Goal: Transaction & Acquisition: Purchase product/service

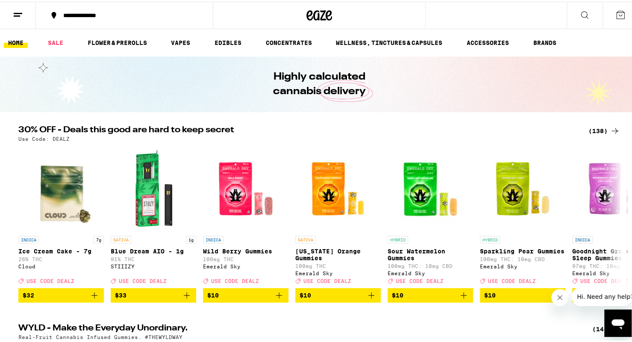
click at [599, 131] on div "(138)" at bounding box center [605, 129] width 32 height 10
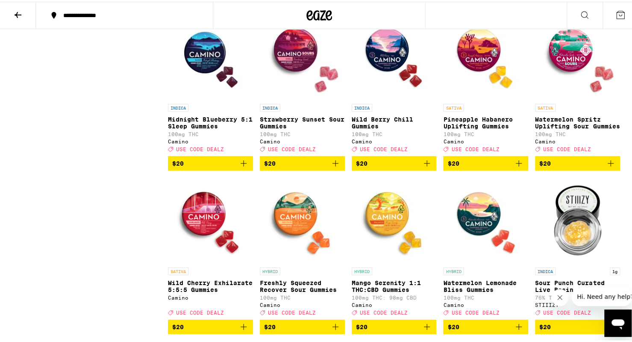
scroll to position [1254, 0]
